Goal: Information Seeking & Learning: Learn about a topic

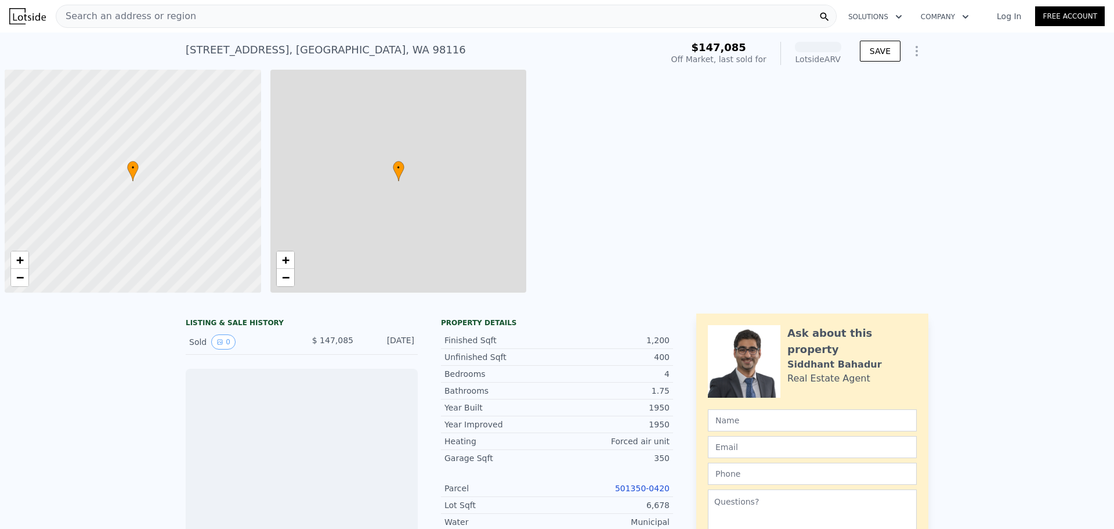
scroll to position [0, 5]
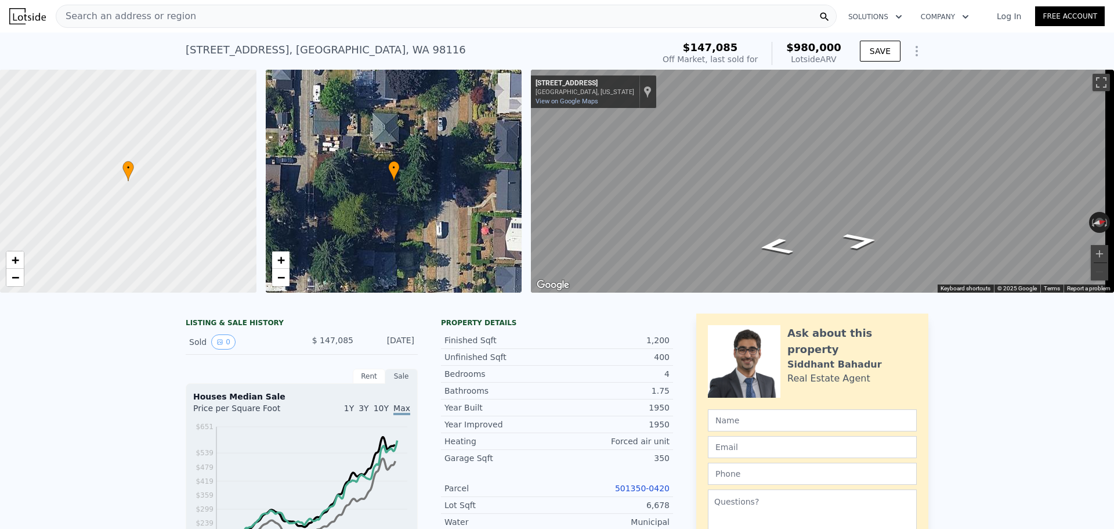
click at [635, 493] on link "501350-0420" at bounding box center [642, 487] width 55 height 9
click at [216, 16] on div "Search an address or region" at bounding box center [446, 16] width 781 height 23
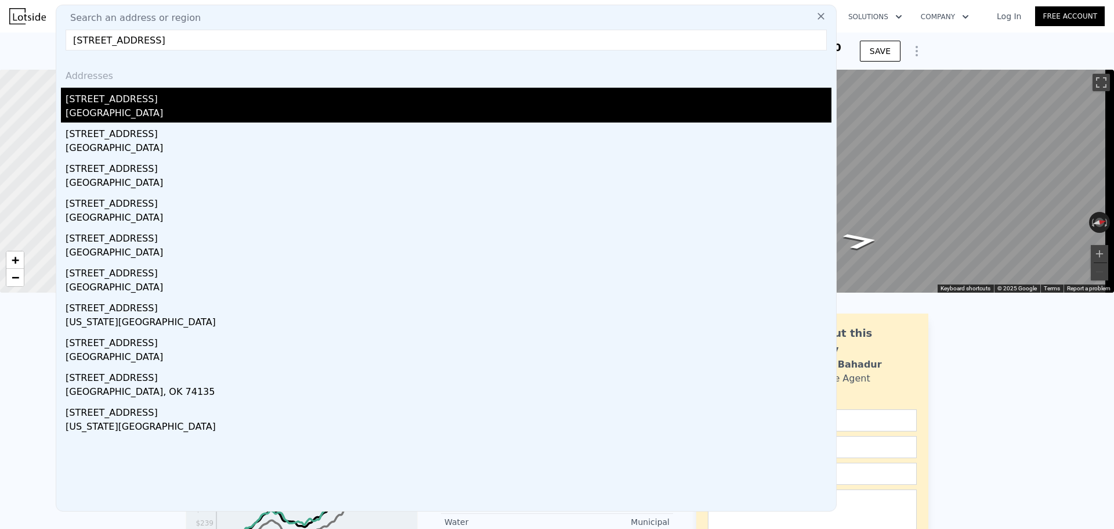
type input "[STREET_ADDRESS]"
click at [161, 100] on div "[STREET_ADDRESS]" at bounding box center [449, 97] width 766 height 19
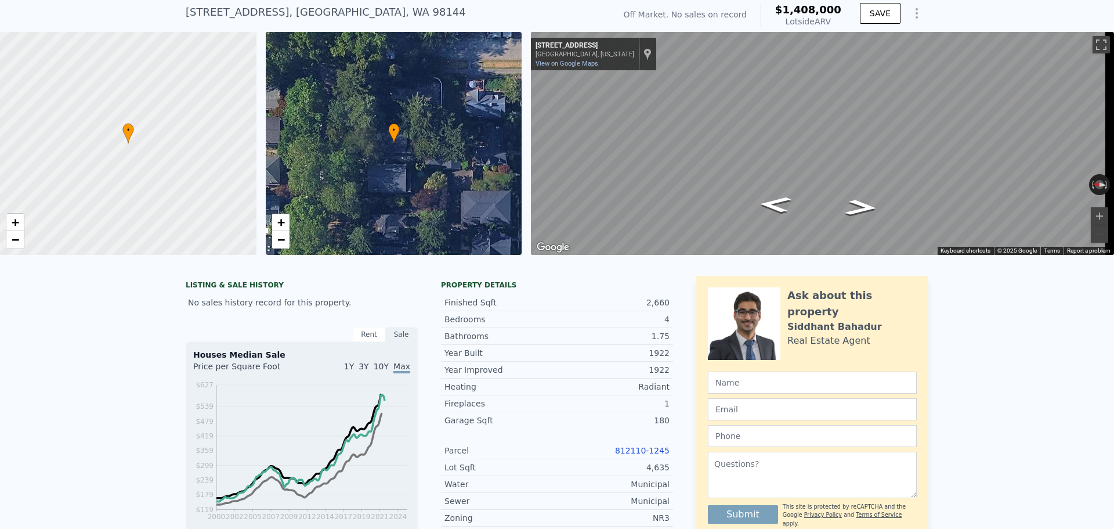
scroll to position [54, 0]
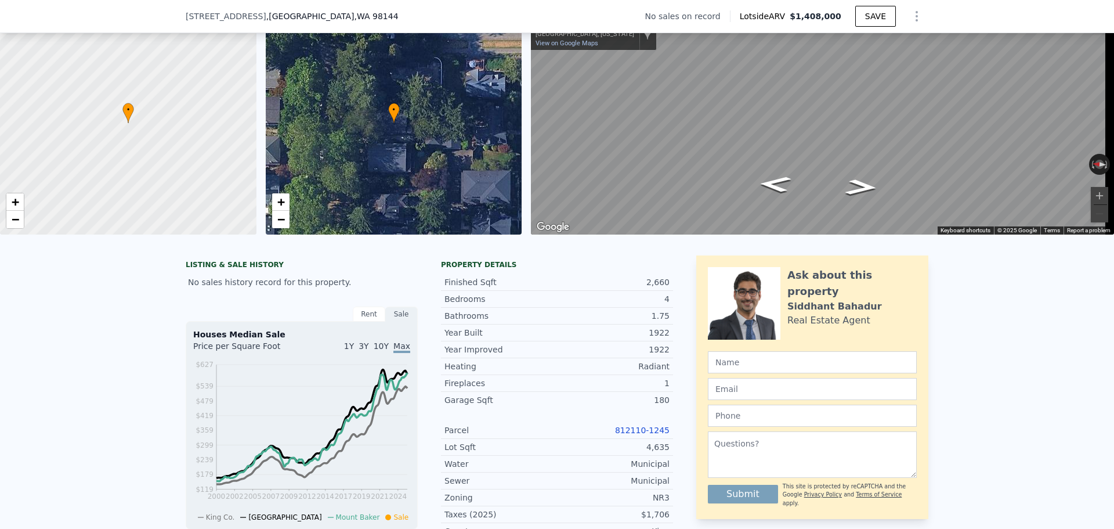
click at [634, 435] on link "812110-1245" at bounding box center [642, 429] width 55 height 9
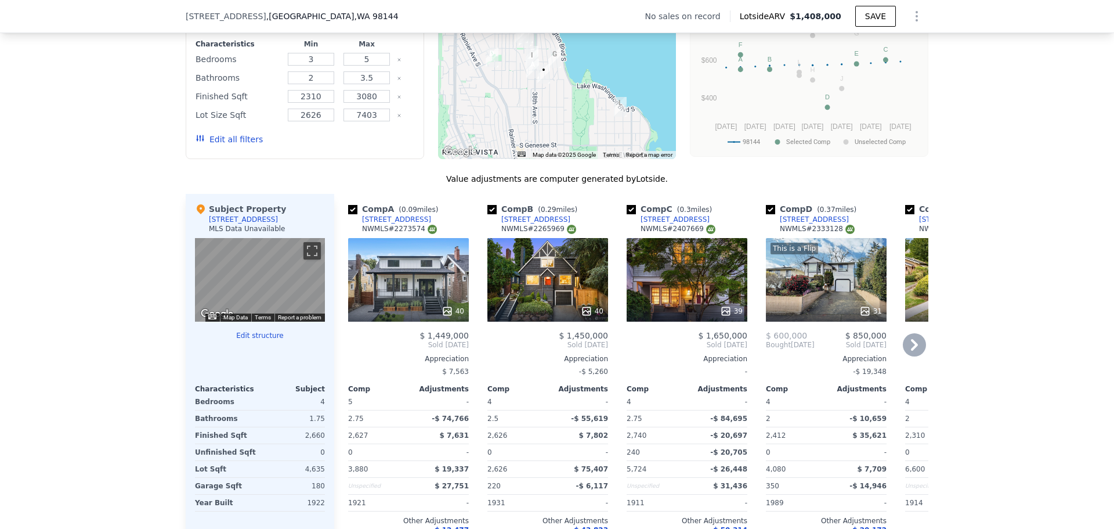
scroll to position [982, 0]
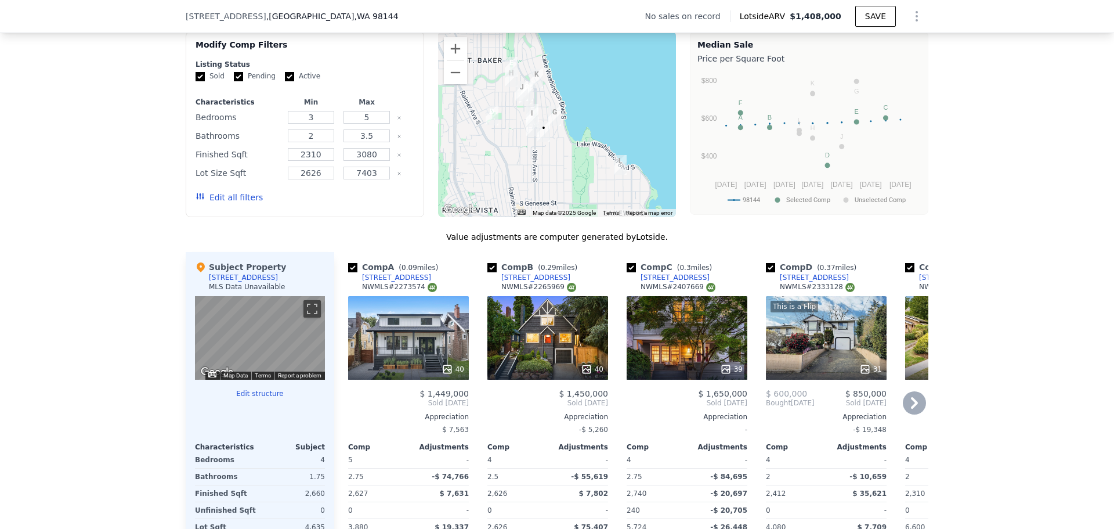
click at [911, 408] on icon at bounding box center [914, 403] width 7 height 12
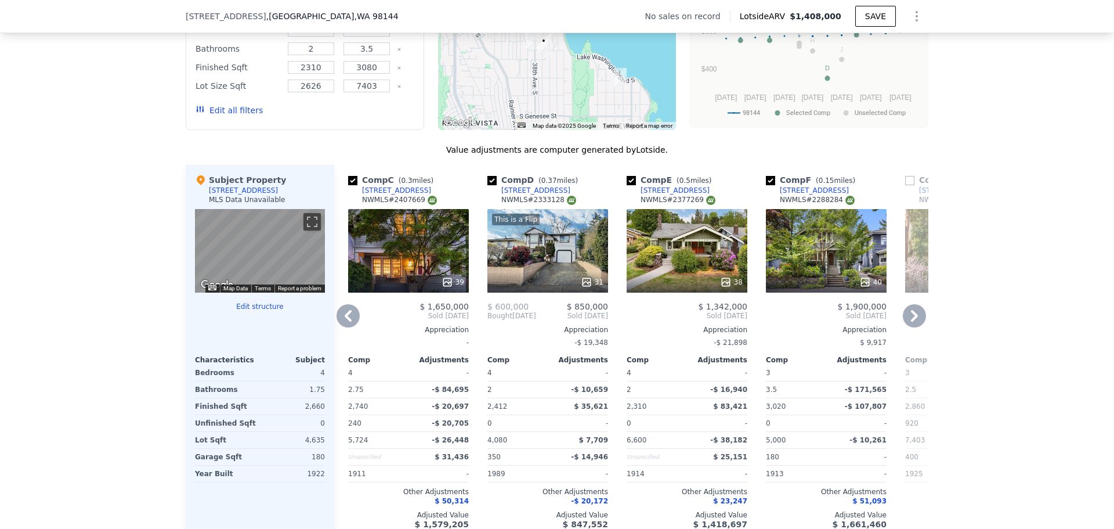
scroll to position [1098, 0]
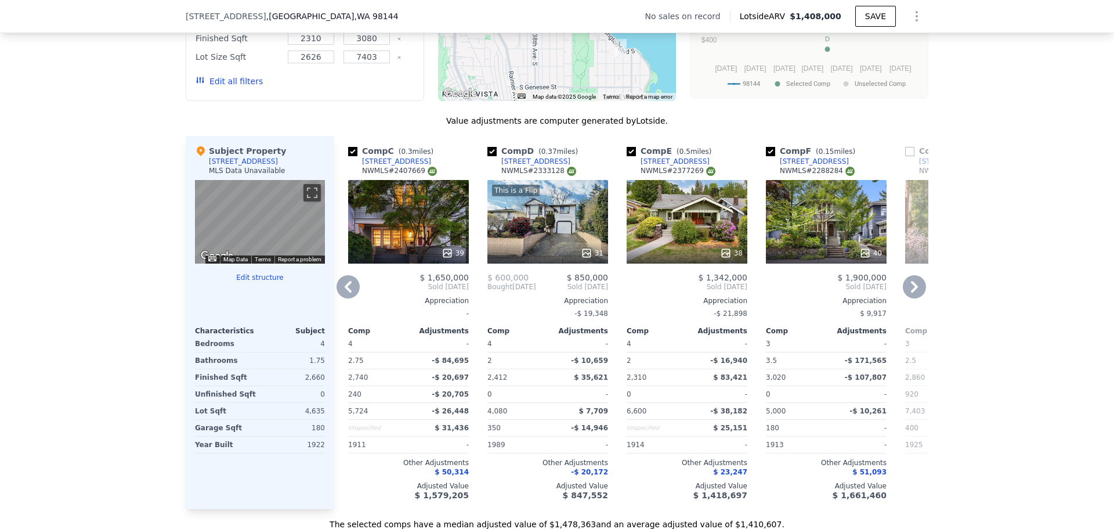
click at [346, 293] on icon at bounding box center [348, 286] width 23 height 23
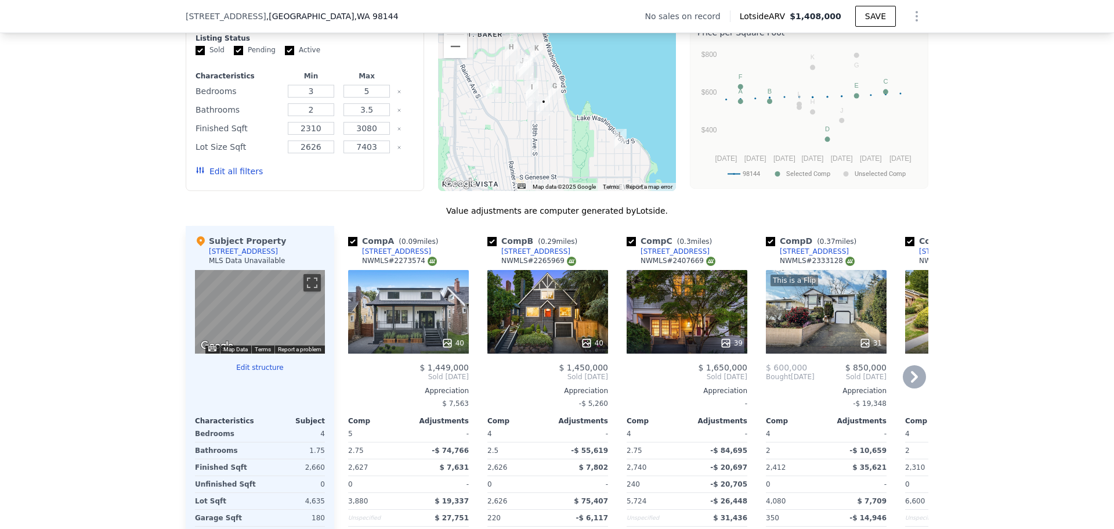
scroll to position [982, 0]
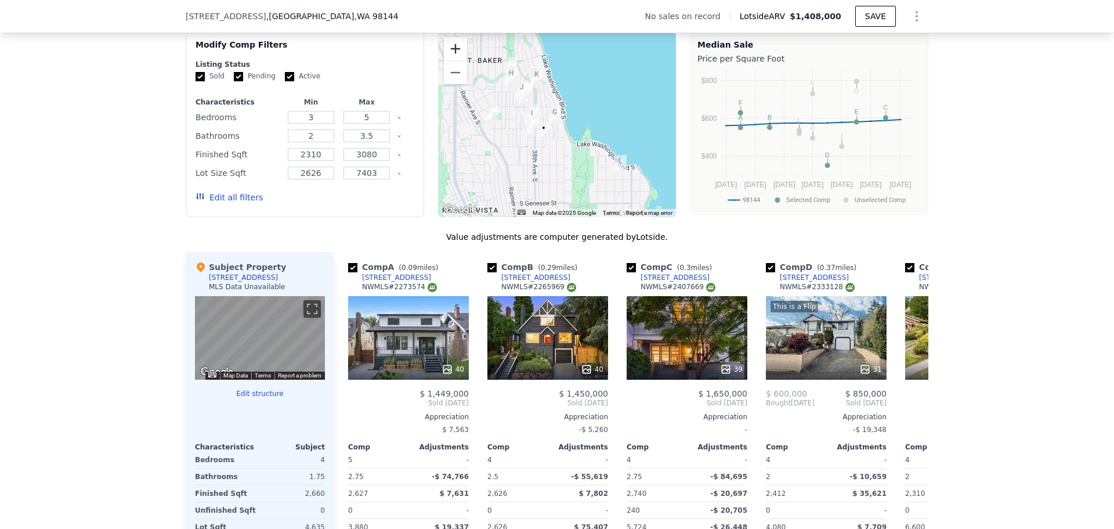
click at [448, 57] on button "Zoom in" at bounding box center [455, 48] width 23 height 23
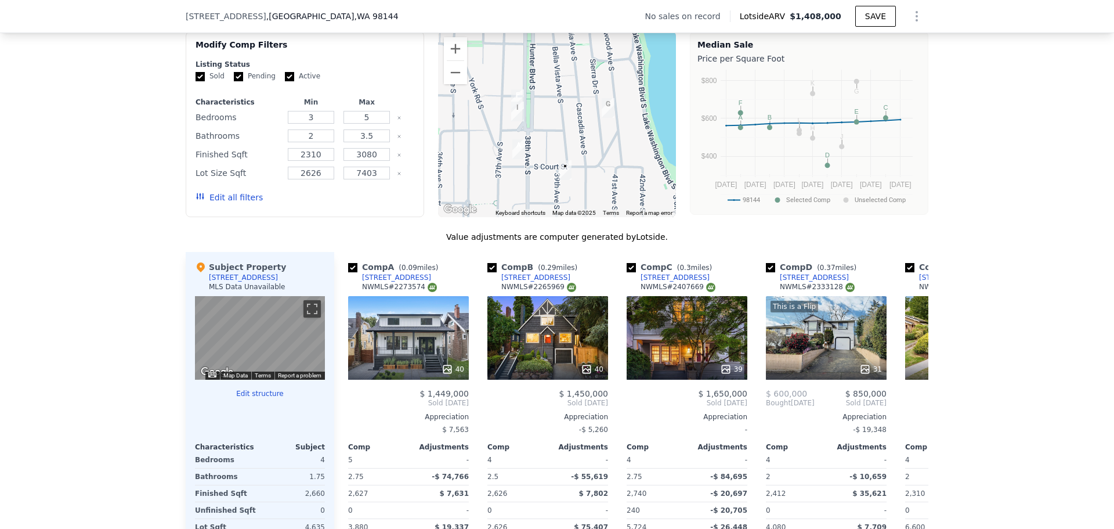
drag, startPoint x: 547, startPoint y: 160, endPoint x: 607, endPoint y: 148, distance: 61.4
click at [607, 149] on div at bounding box center [557, 124] width 238 height 186
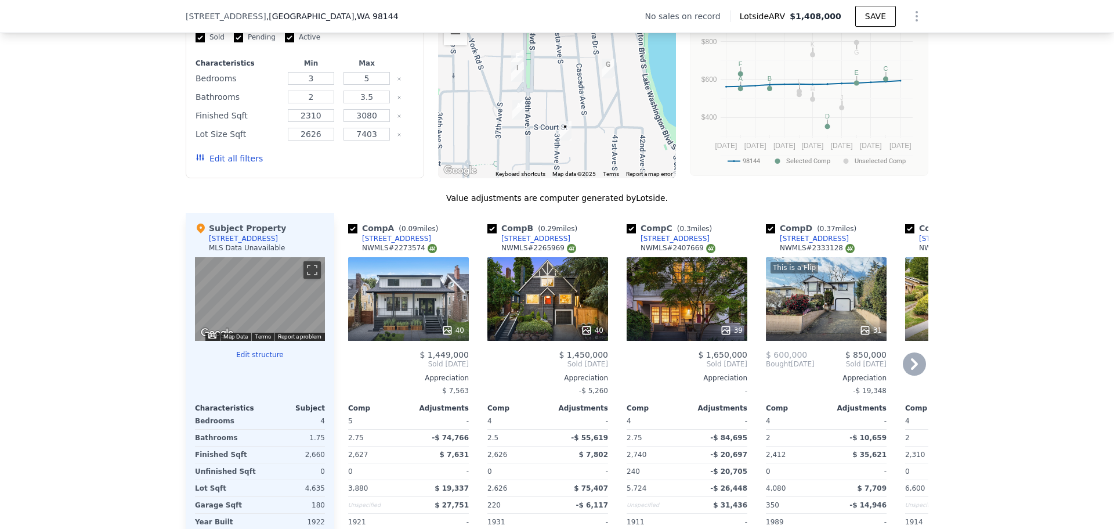
scroll to position [1040, 0]
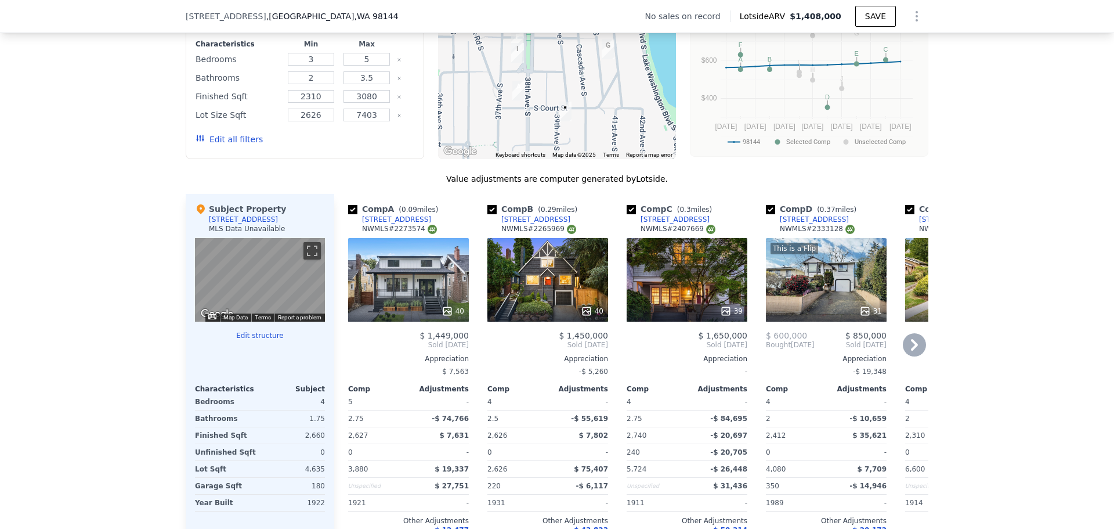
click at [403, 295] on div "40" at bounding box center [408, 280] width 121 height 84
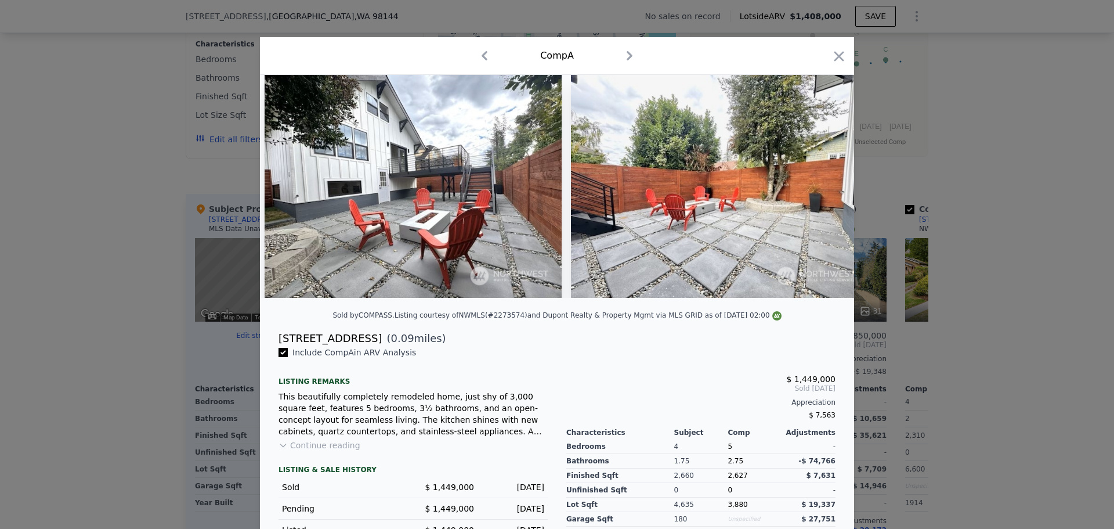
scroll to position [0, 13068]
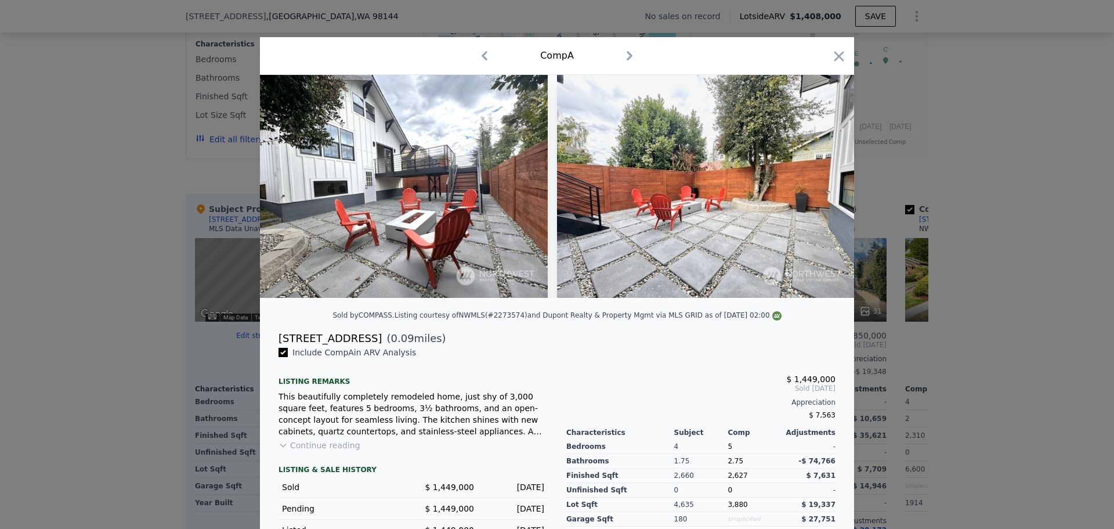
click at [86, 310] on div at bounding box center [557, 264] width 1114 height 529
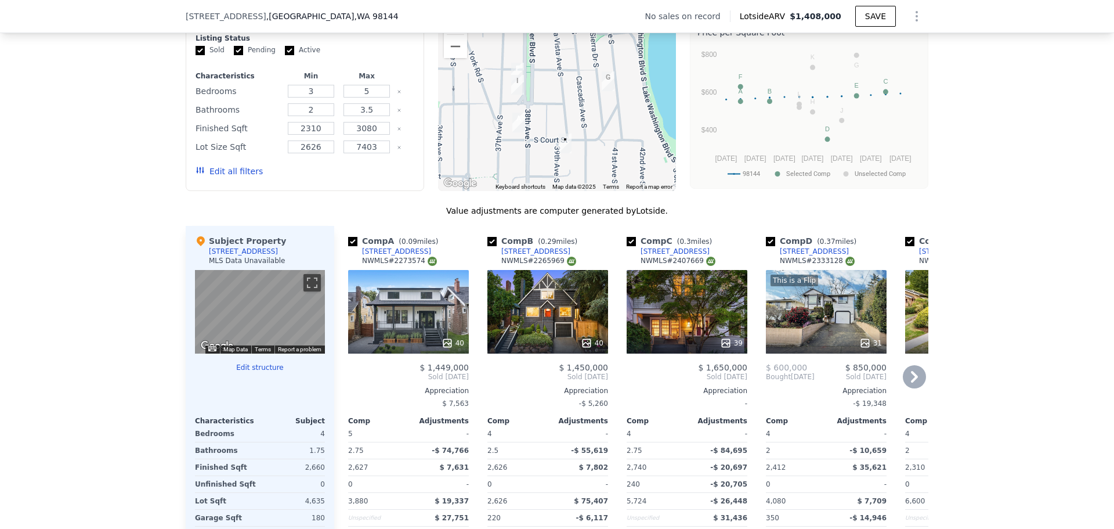
scroll to position [982, 0]
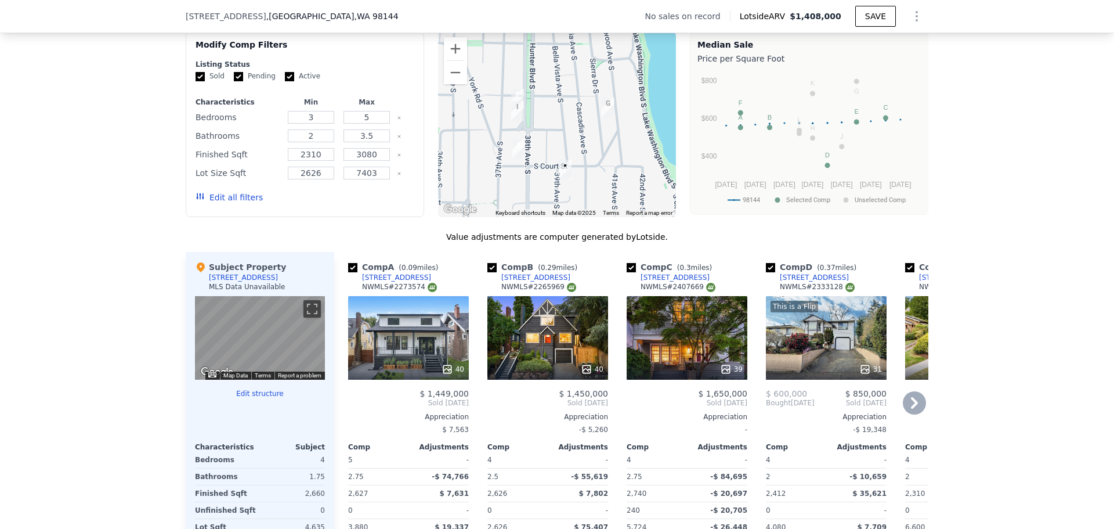
click at [911, 408] on icon at bounding box center [914, 403] width 7 height 12
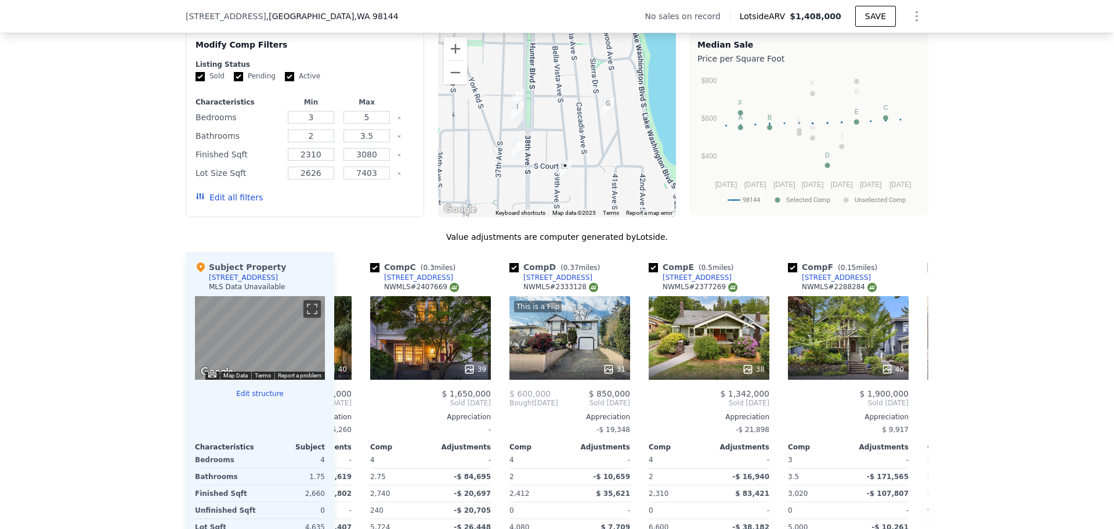
scroll to position [0, 279]
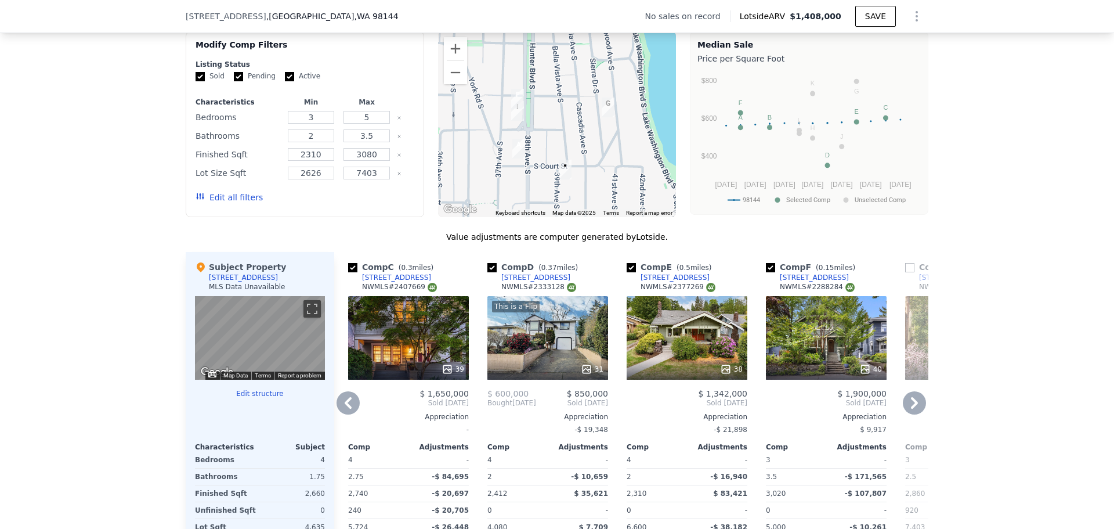
click at [819, 368] on div at bounding box center [826, 369] width 121 height 21
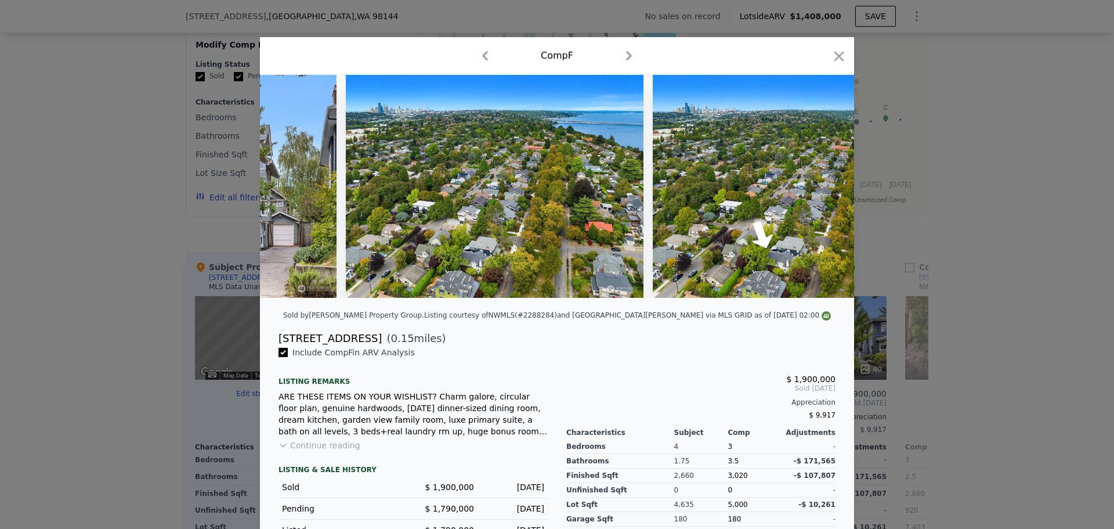
scroll to position [0, 12962]
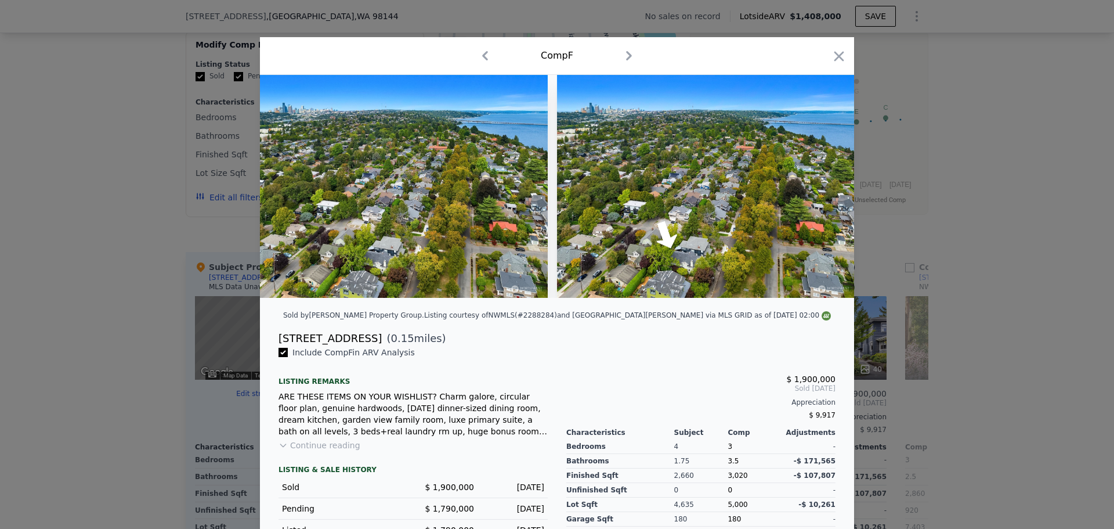
click at [115, 341] on div at bounding box center [557, 264] width 1114 height 529
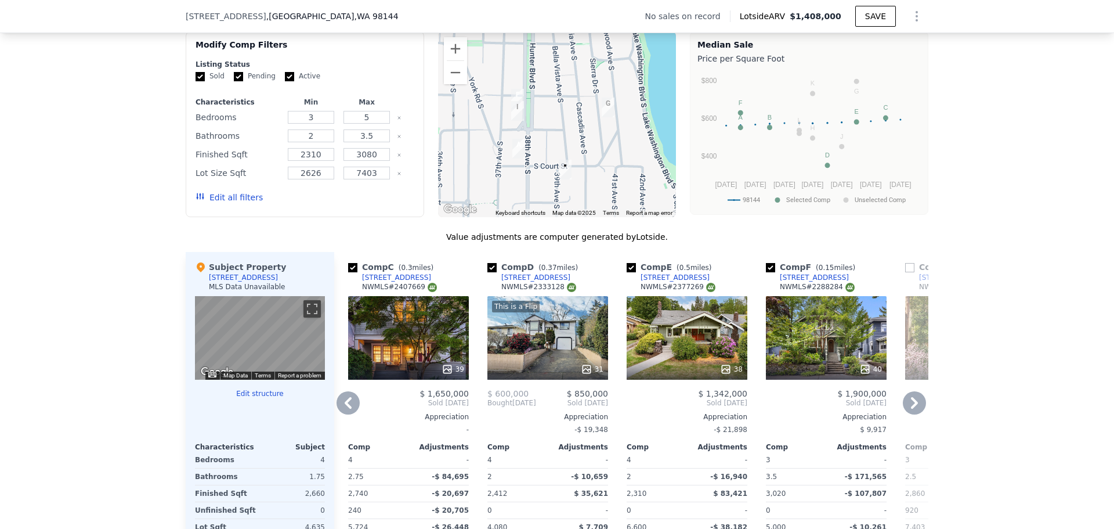
click at [913, 414] on icon at bounding box center [914, 402] width 23 height 23
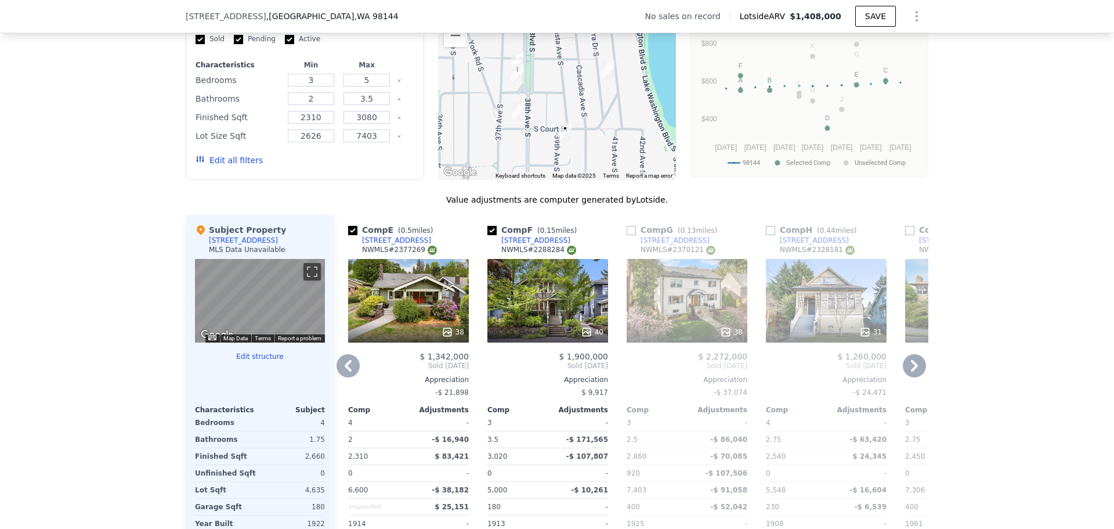
scroll to position [1040, 0]
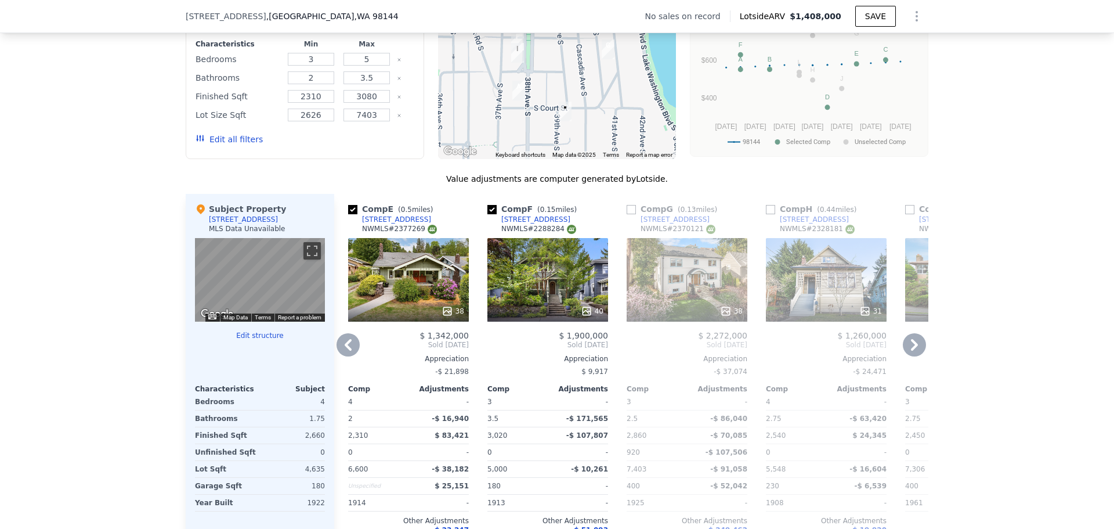
click at [668, 292] on div "38" at bounding box center [687, 280] width 121 height 84
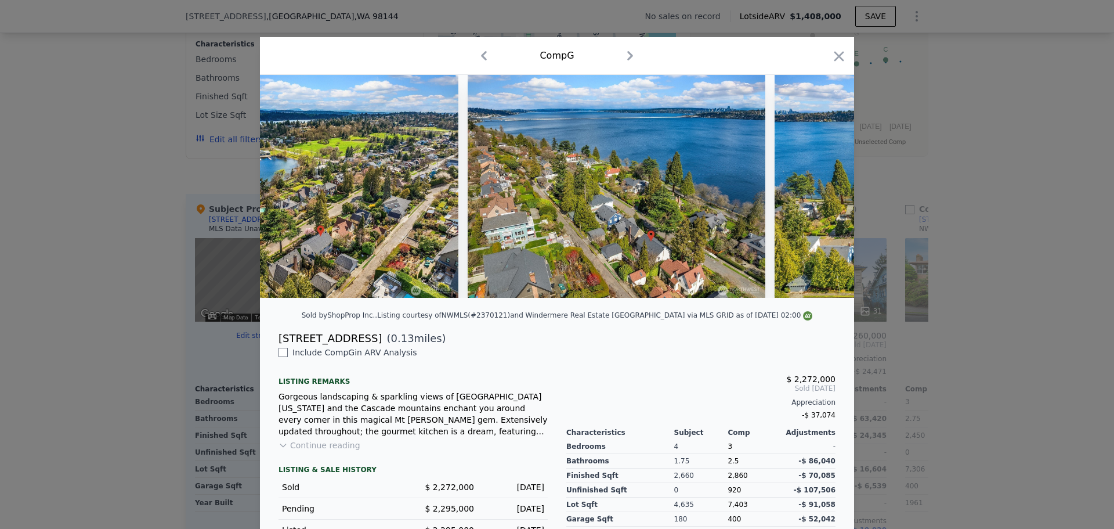
scroll to position [0, 12076]
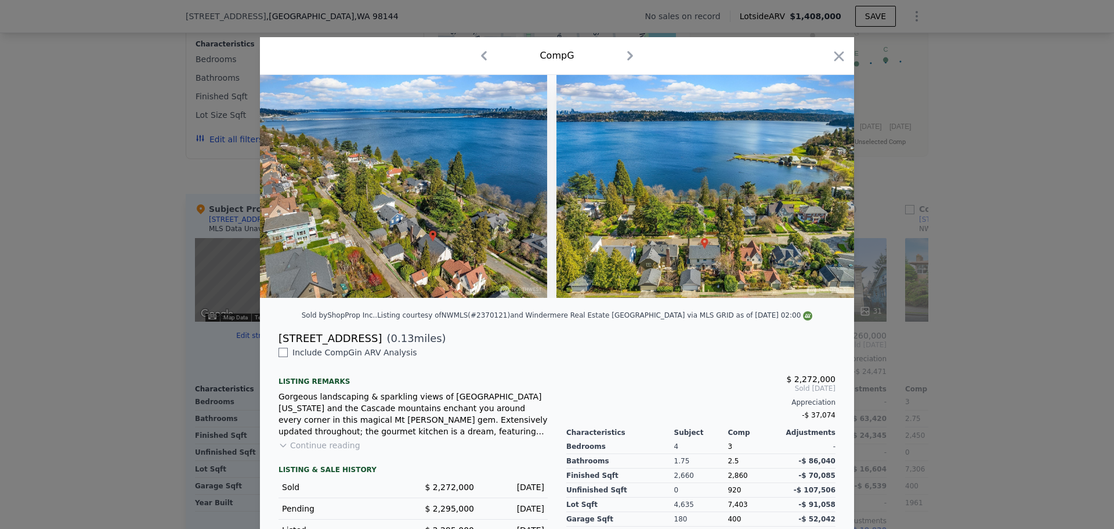
click at [125, 283] on div at bounding box center [557, 264] width 1114 height 529
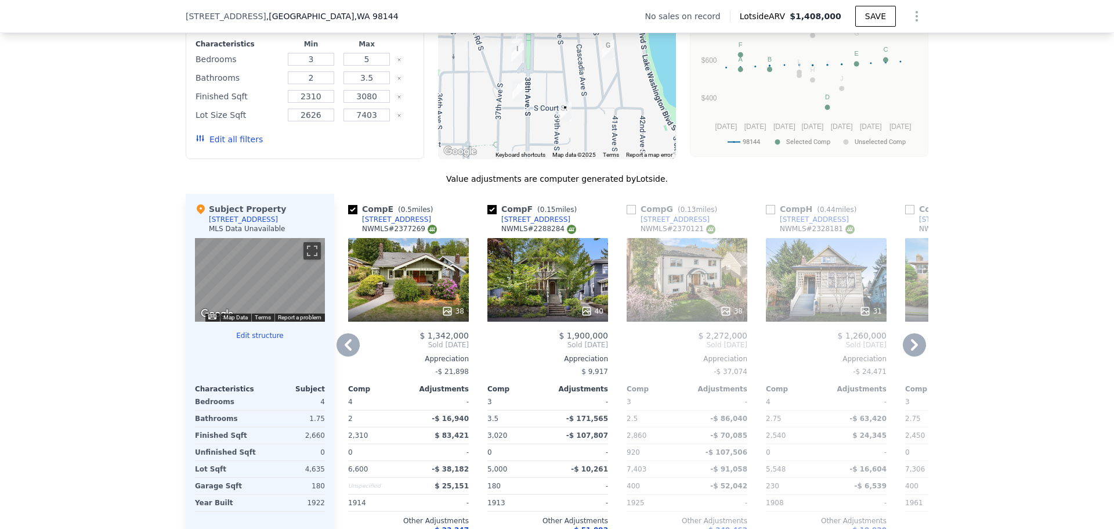
click at [907, 352] on icon at bounding box center [914, 344] width 23 height 23
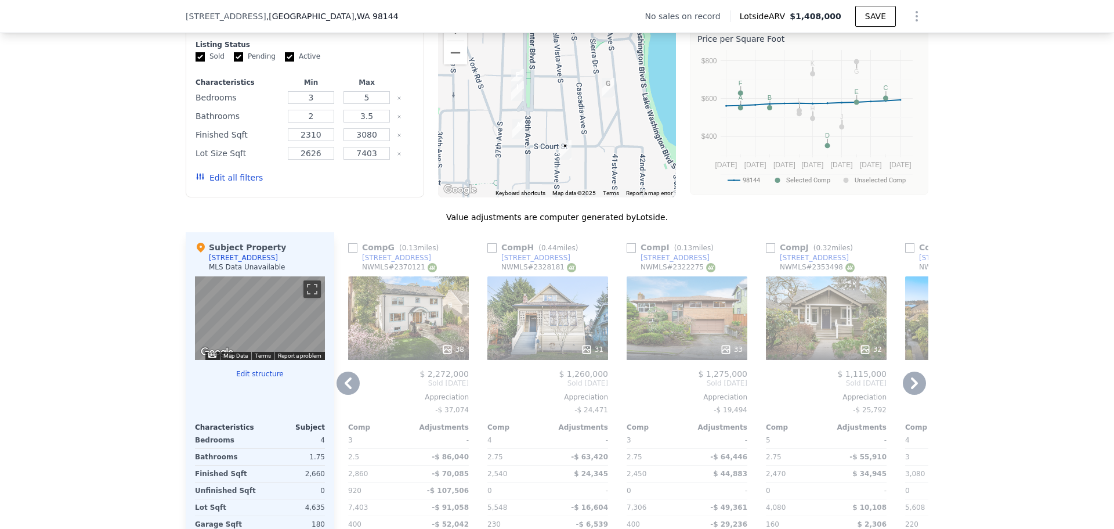
scroll to position [982, 0]
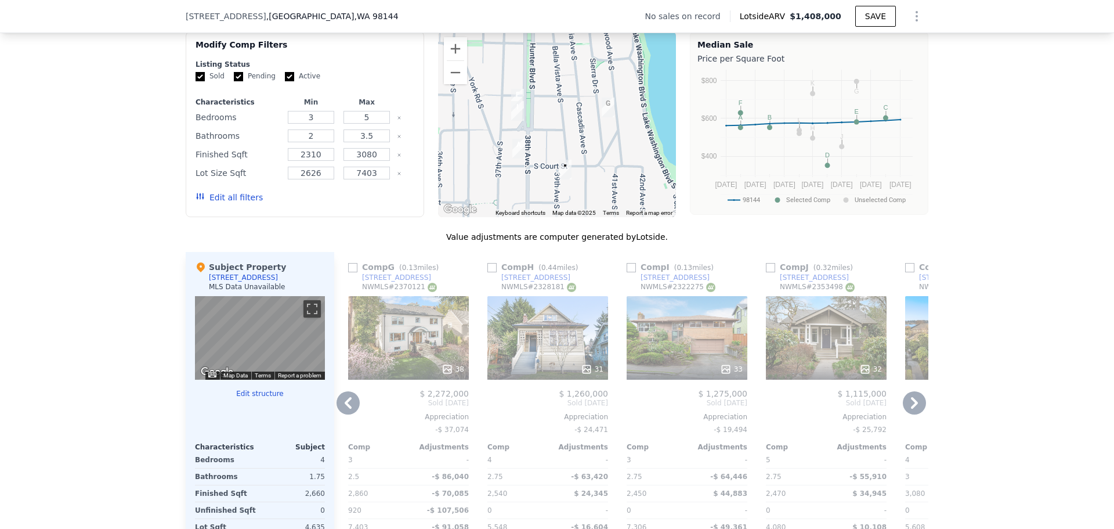
click at [688, 337] on div "33" at bounding box center [687, 338] width 121 height 84
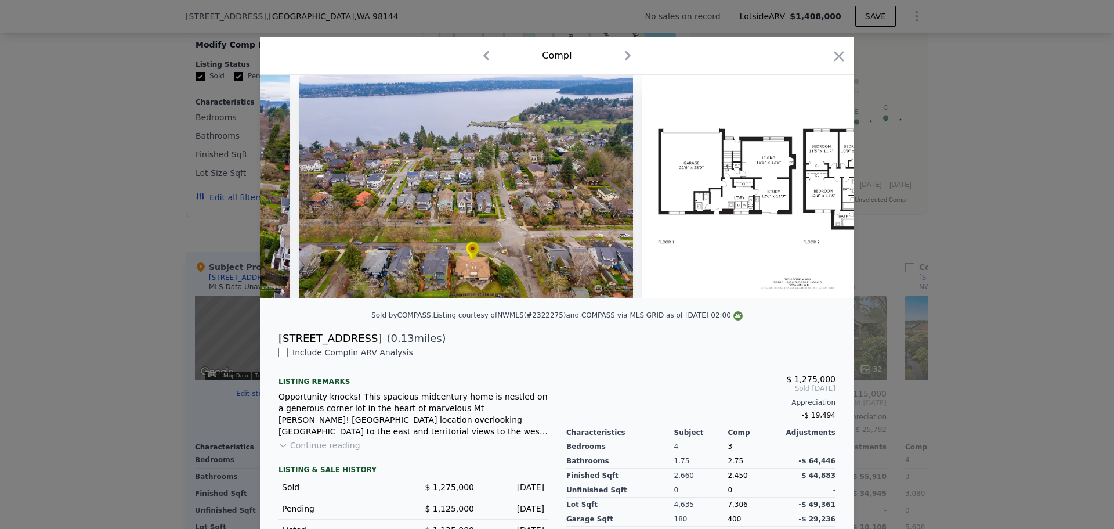
scroll to position [0, 10711]
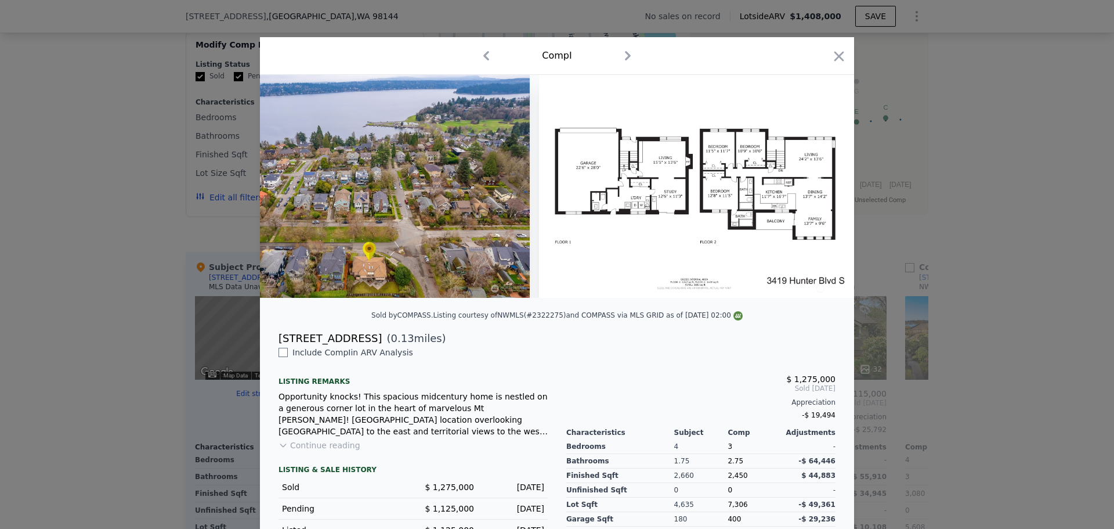
click at [125, 251] on div at bounding box center [557, 264] width 1114 height 529
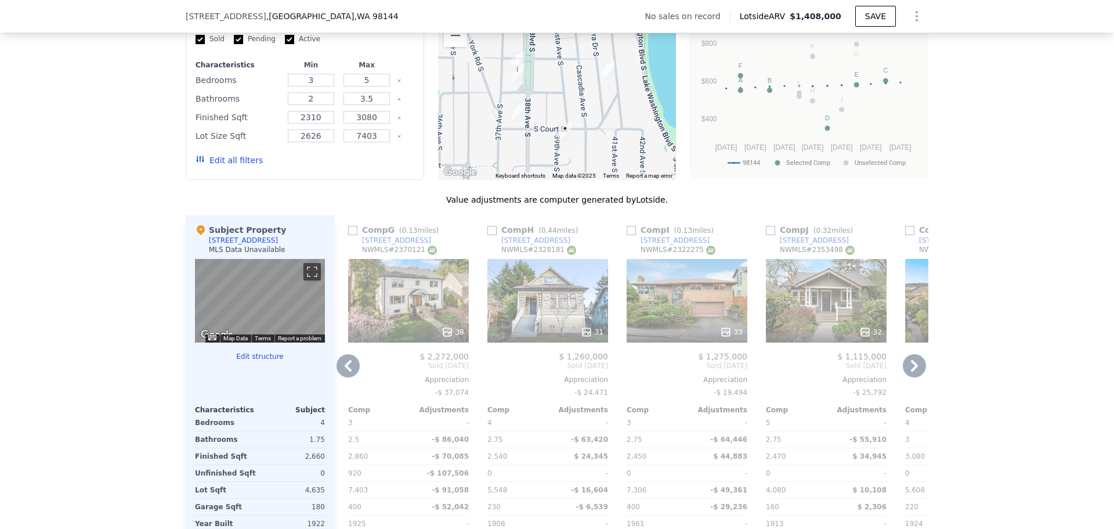
scroll to position [1040, 0]
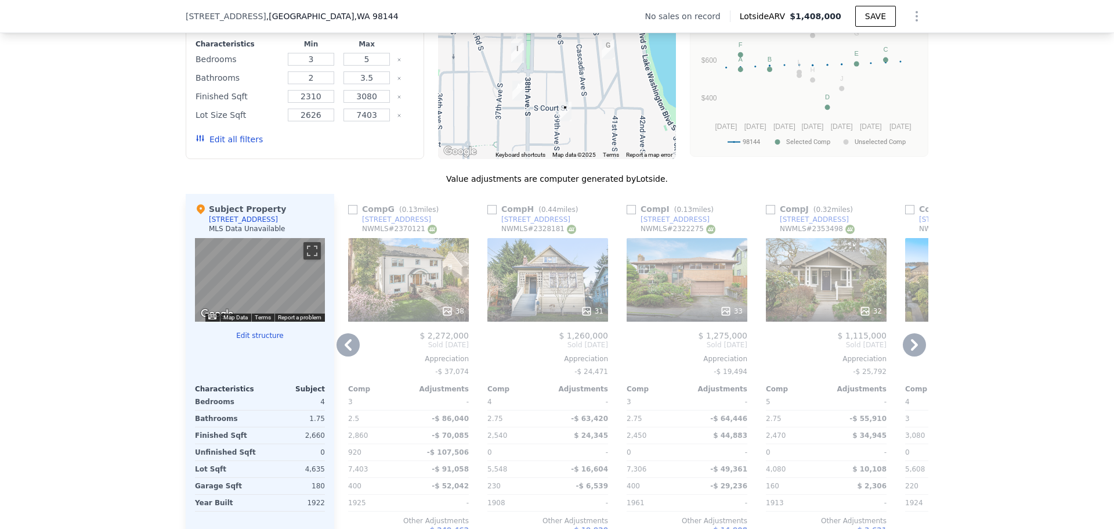
click at [349, 356] on icon at bounding box center [348, 344] width 23 height 23
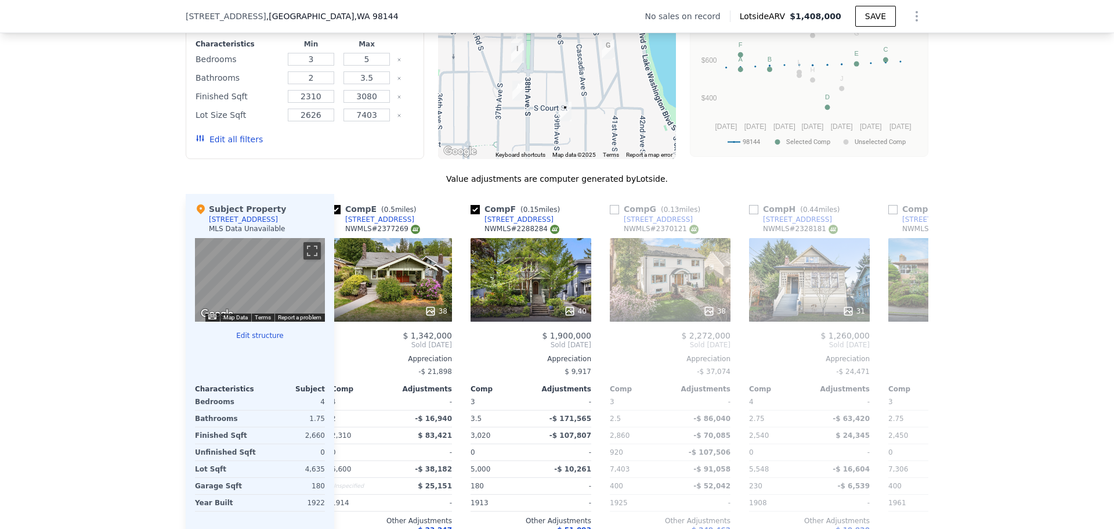
scroll to position [0, 557]
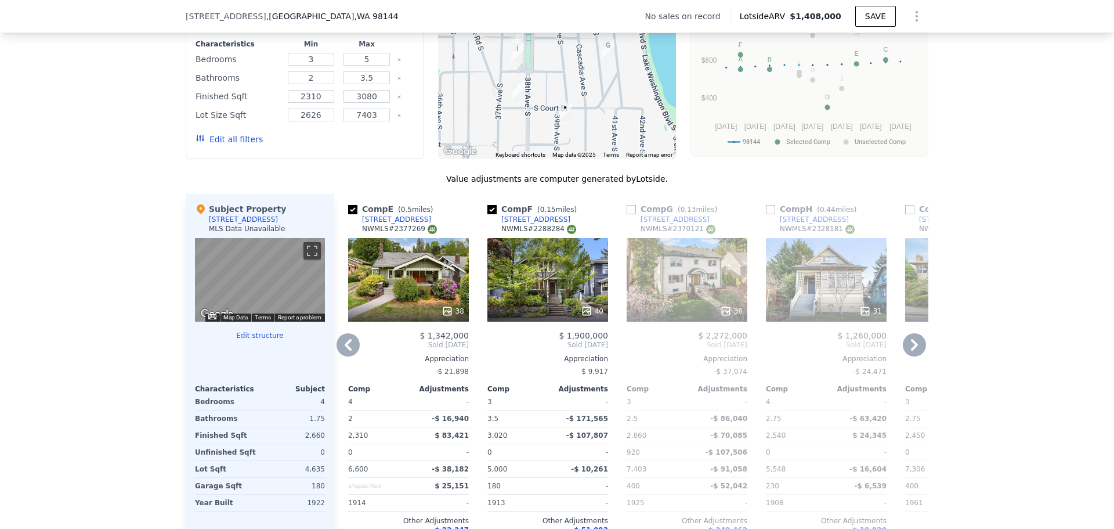
click at [348, 356] on icon at bounding box center [348, 344] width 23 height 23
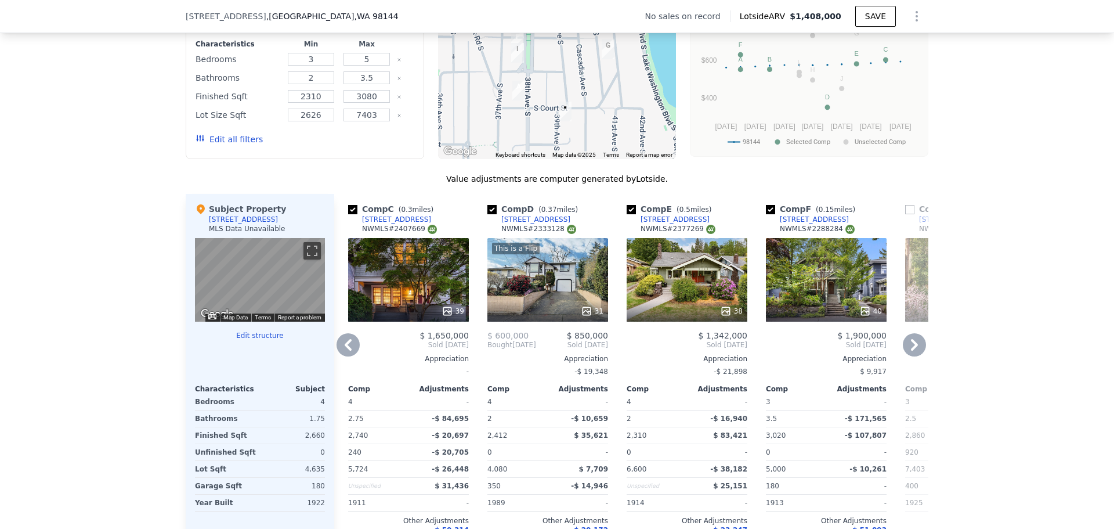
click at [346, 354] on icon at bounding box center [348, 344] width 23 height 23
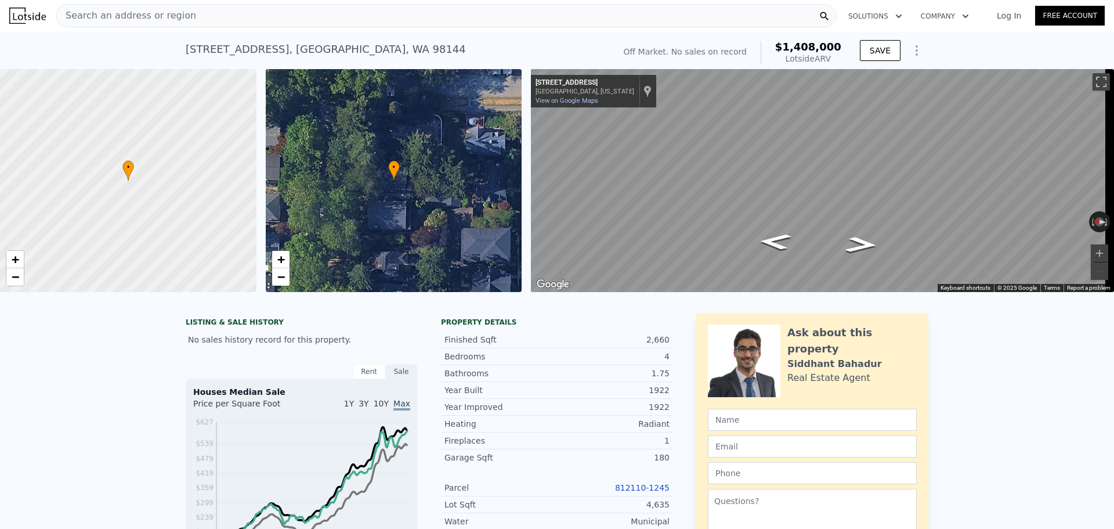
scroll to position [0, 0]
click at [226, 10] on div "Search an address or region" at bounding box center [446, 16] width 781 height 23
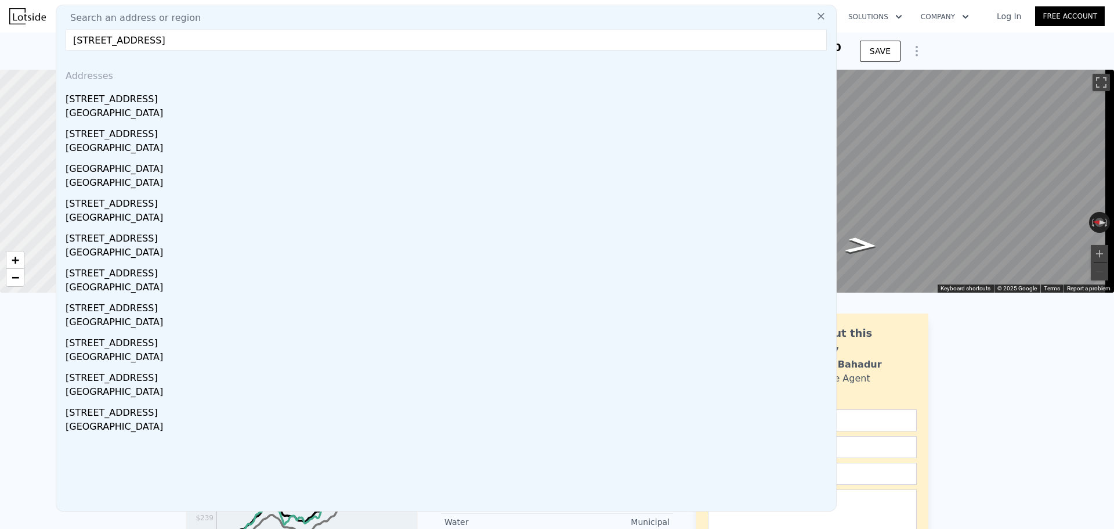
type input "[STREET_ADDRESS]"
click at [165, 104] on div "[STREET_ADDRESS]" at bounding box center [449, 97] width 766 height 19
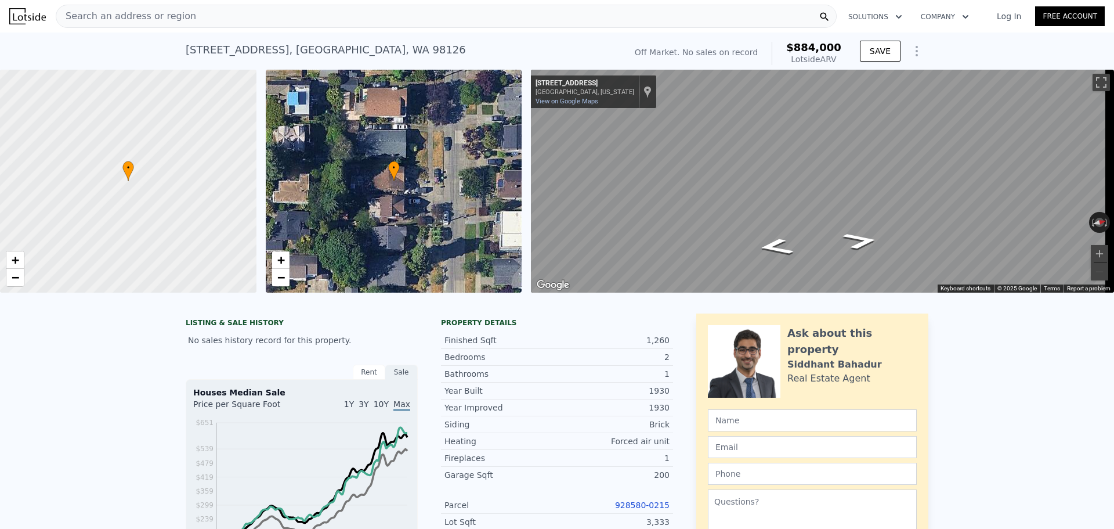
click at [638, 509] on link "928580-0215" at bounding box center [642, 504] width 55 height 9
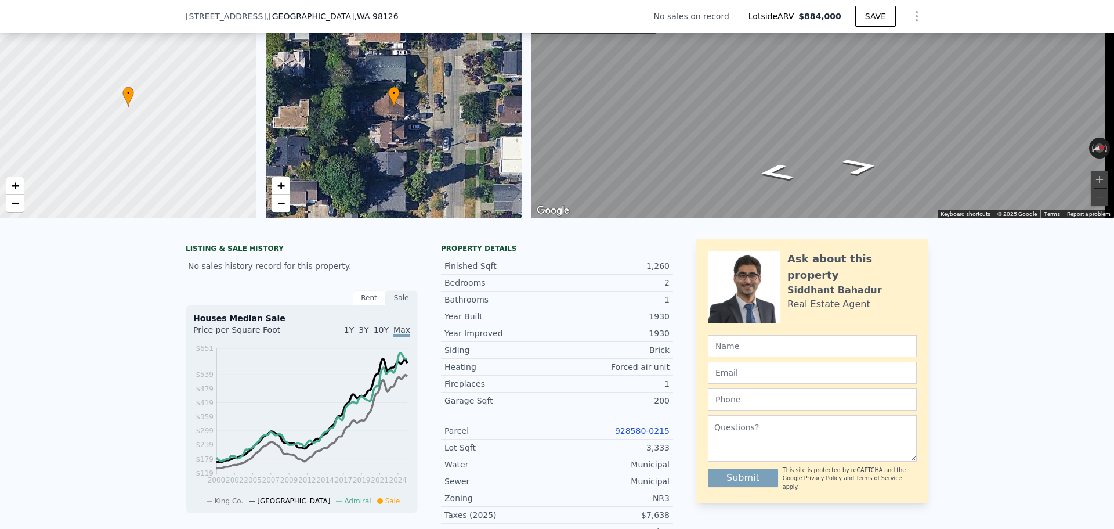
scroll to position [4, 0]
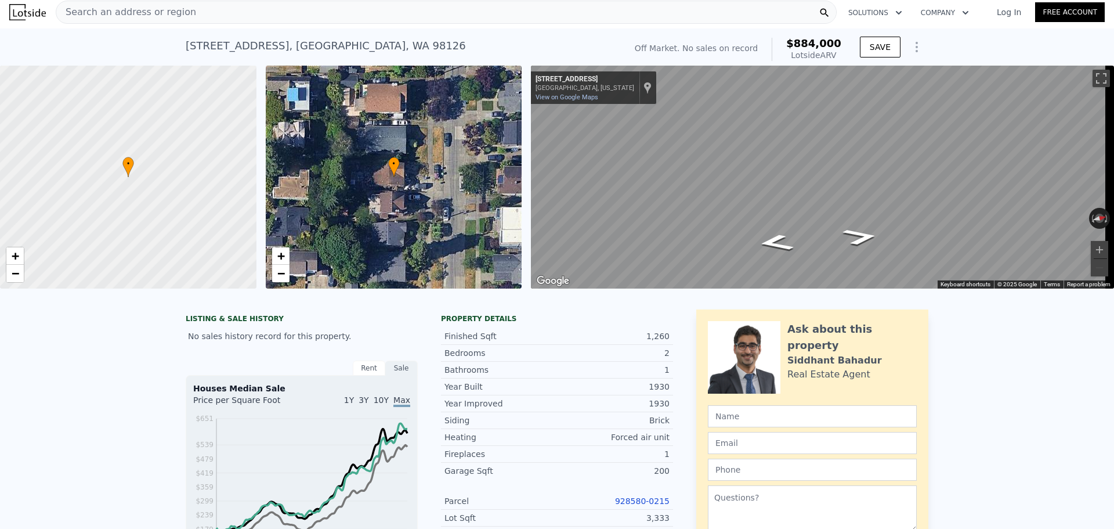
click at [161, 9] on span "Search an address or region" at bounding box center [126, 12] width 140 height 14
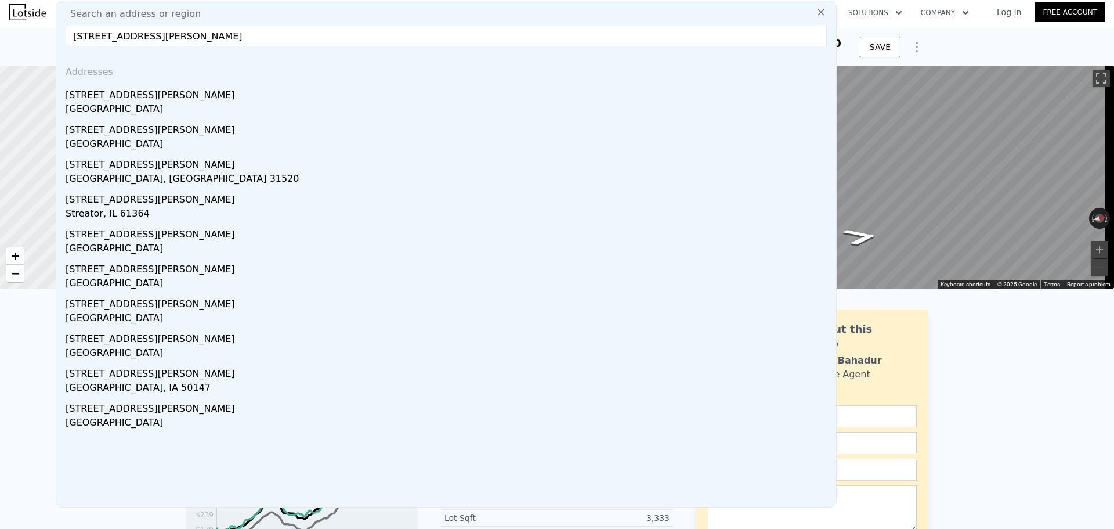
click at [190, 37] on input "[STREET_ADDRESS][PERSON_NAME]" at bounding box center [446, 36] width 761 height 21
click at [189, 37] on input "[STREET_ADDRESS][PERSON_NAME]" at bounding box center [446, 36] width 761 height 21
click at [187, 37] on input "[STREET_ADDRESS][PERSON_NAME]" at bounding box center [446, 36] width 761 height 21
drag, startPoint x: 193, startPoint y: 96, endPoint x: 145, endPoint y: 35, distance: 77.3
click at [145, 35] on input "[STREET_ADDRESS][PERSON_NAME]" at bounding box center [446, 36] width 761 height 21
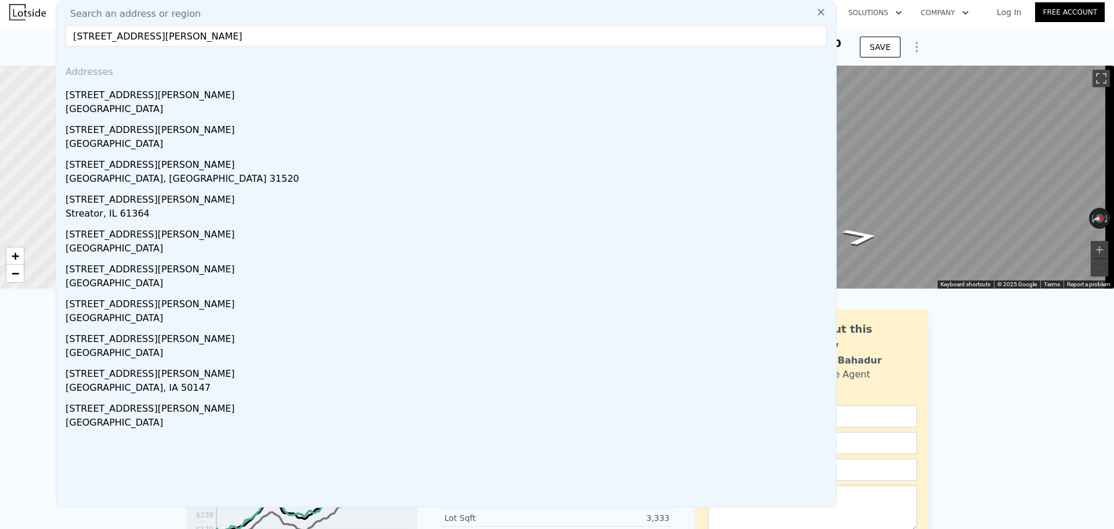
click at [145, 35] on input "[STREET_ADDRESS][PERSON_NAME]" at bounding box center [446, 36] width 761 height 21
click at [144, 35] on input "[STREET_ADDRESS][PERSON_NAME]" at bounding box center [446, 36] width 761 height 21
paste input "[STREET_ADDRESS]"
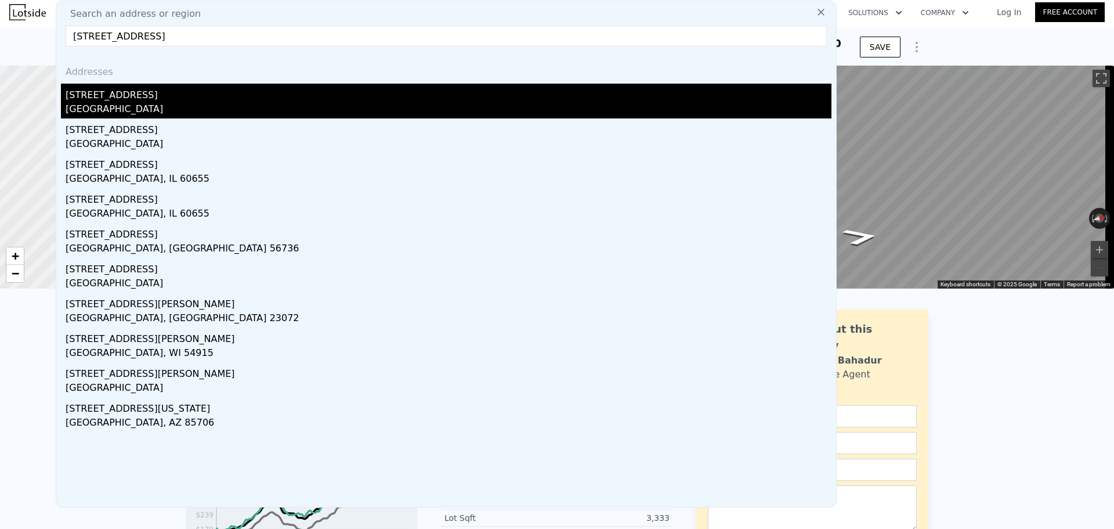
type input "[STREET_ADDRESS]"
click at [153, 102] on div "[STREET_ADDRESS]" at bounding box center [449, 93] width 766 height 19
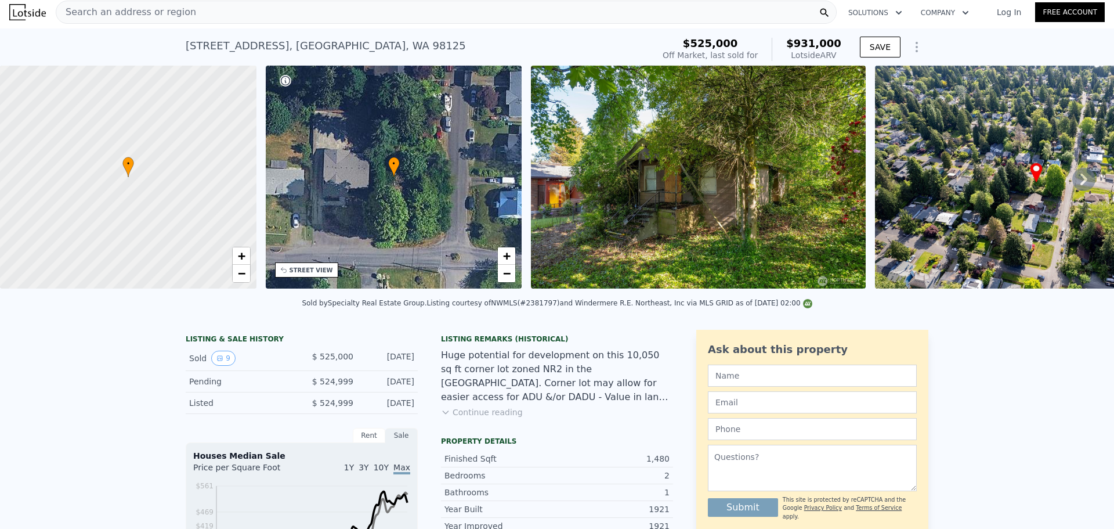
drag, startPoint x: 365, startPoint y: 411, endPoint x: 406, endPoint y: 410, distance: 40.6
click at [406, 408] on div "[DATE]" at bounding box center [389, 403] width 52 height 12
click at [465, 418] on button "Continue reading" at bounding box center [482, 412] width 82 height 12
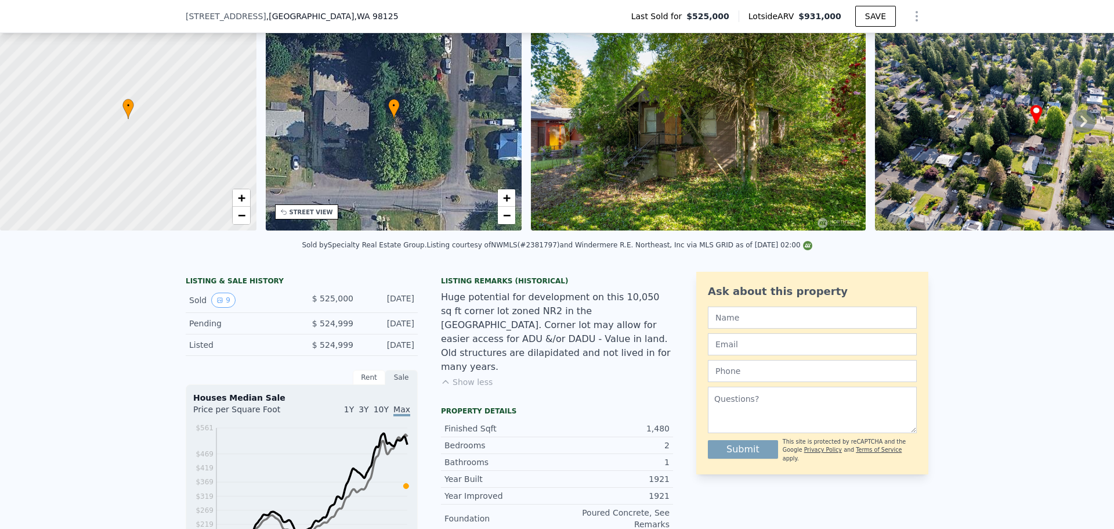
click at [560, 354] on div "Huge potential for development on this 10,050 sq ft corner lot zoned NR2 in the…" at bounding box center [557, 332] width 232 height 84
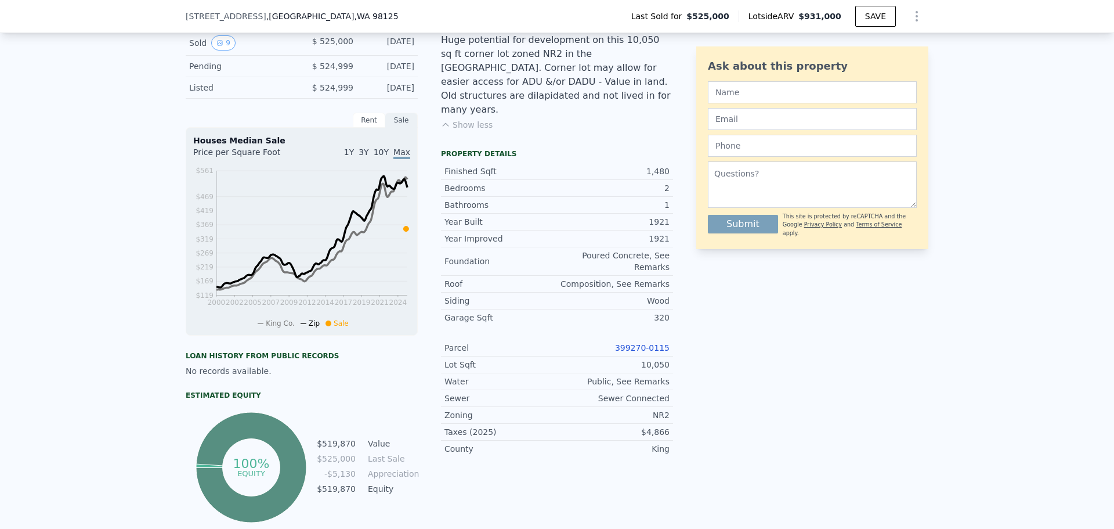
scroll to position [348, 0]
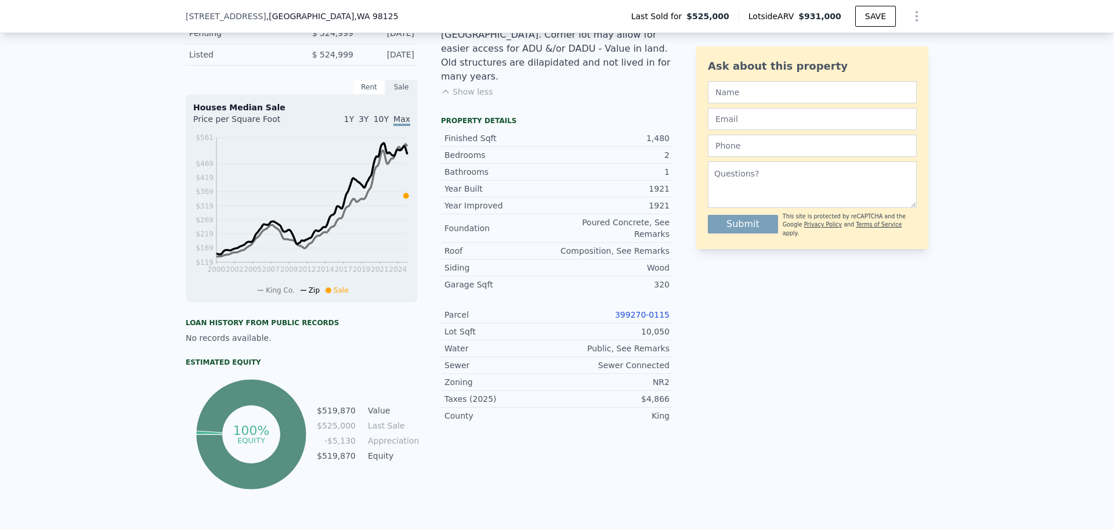
click at [639, 310] on link "399270-0115" at bounding box center [642, 314] width 55 height 9
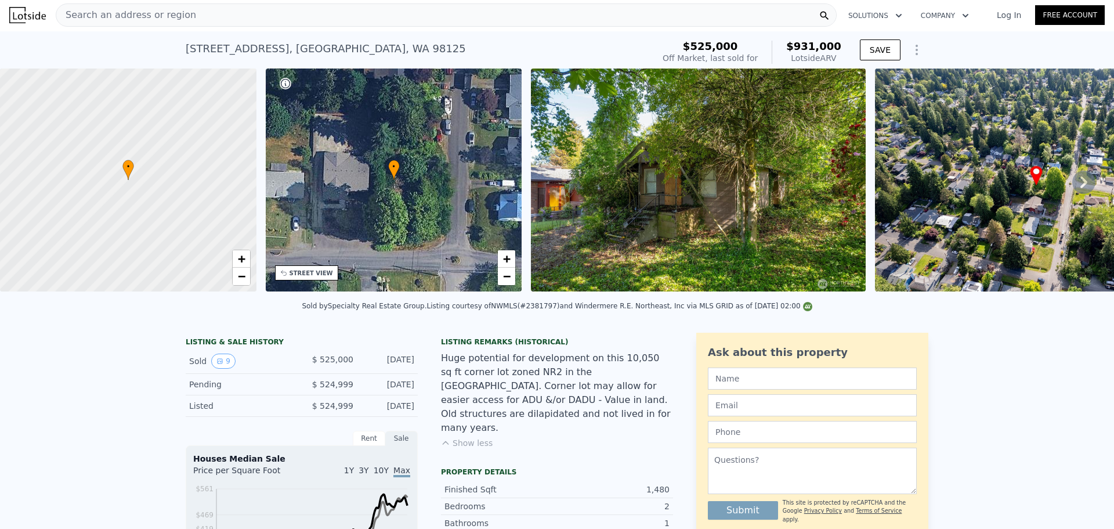
scroll to position [0, 0]
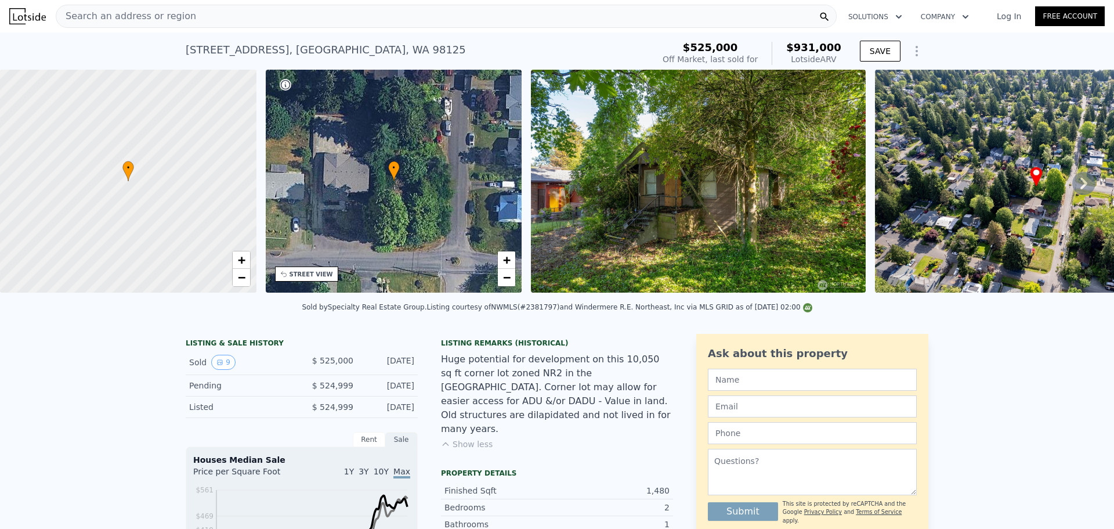
click at [205, 22] on div "Search an address or region" at bounding box center [446, 16] width 781 height 23
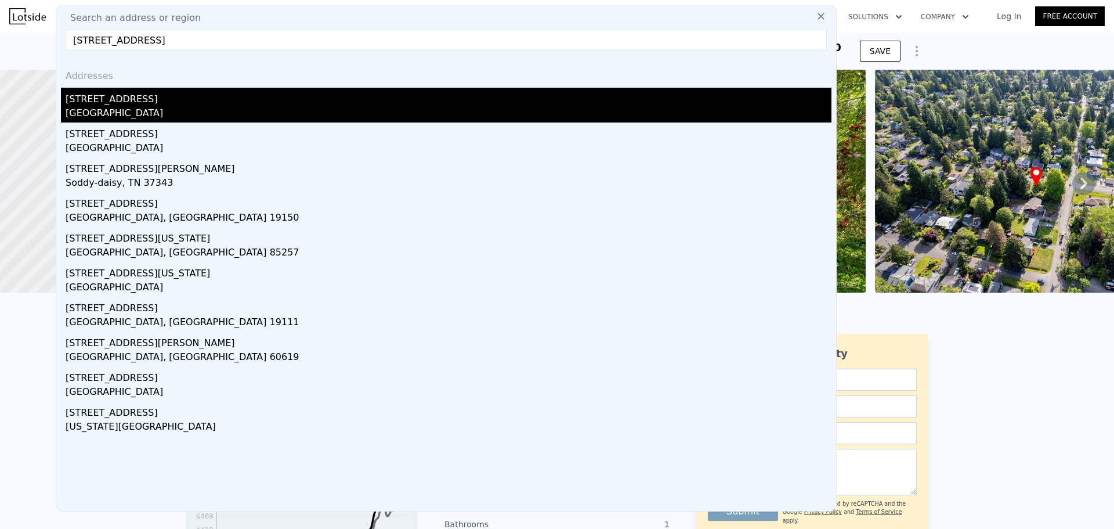
type input "[STREET_ADDRESS]"
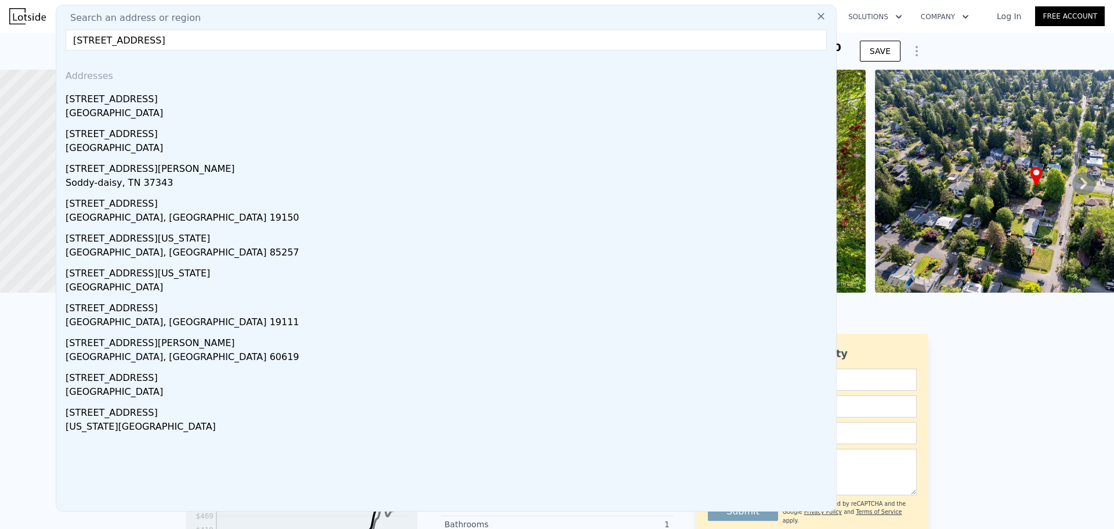
click at [202, 102] on div "[STREET_ADDRESS]" at bounding box center [449, 97] width 766 height 19
